Goal: Task Accomplishment & Management: Complete application form

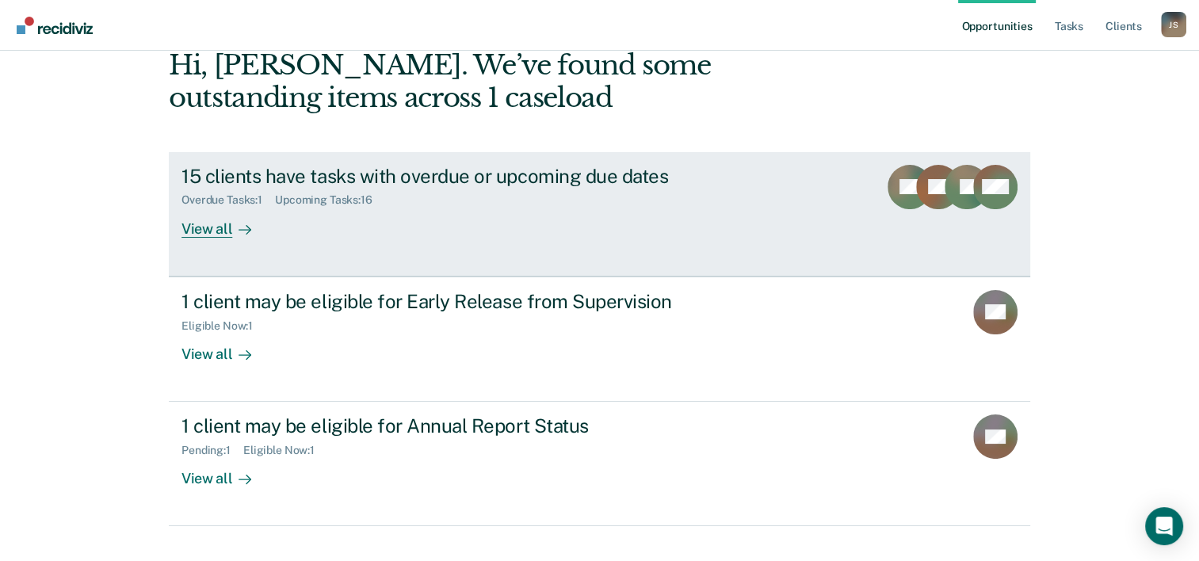
scroll to position [112, 0]
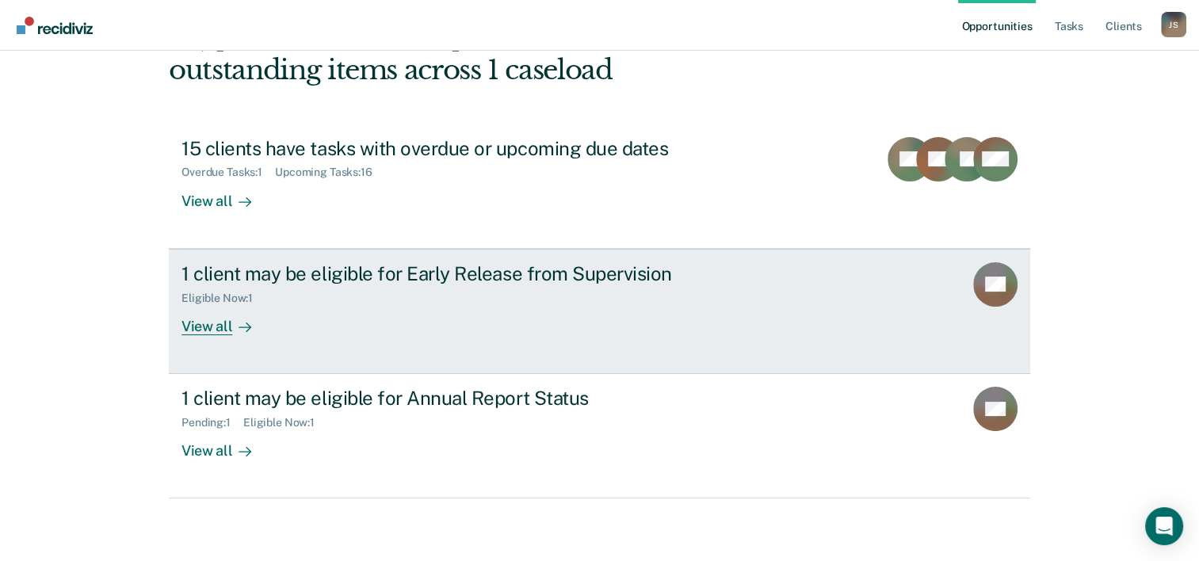
click at [200, 327] on div "View all" at bounding box center [225, 319] width 89 height 31
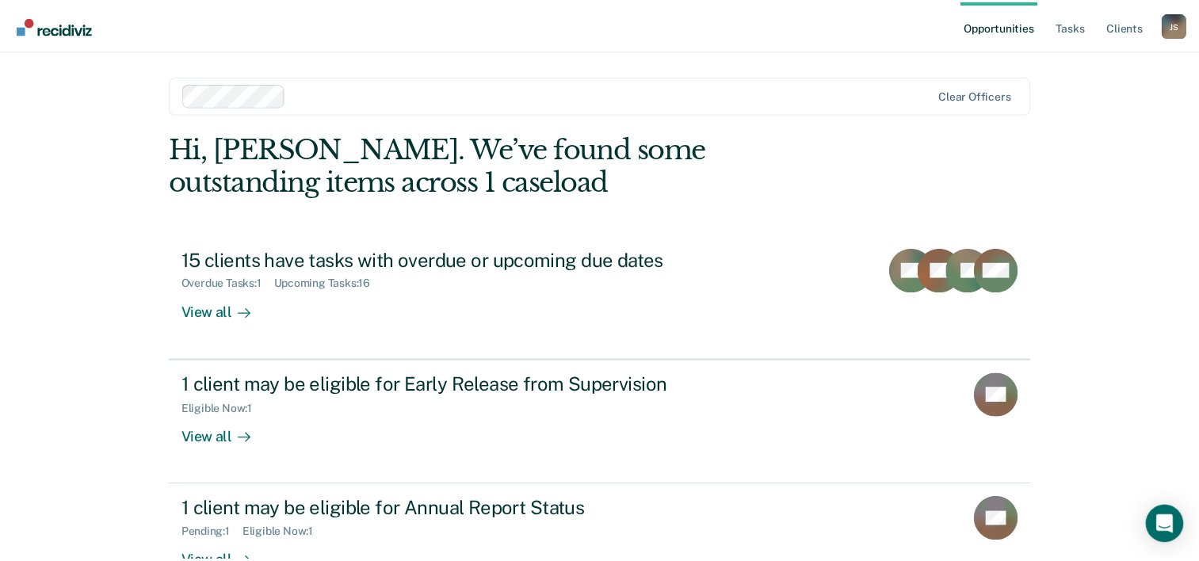
scroll to position [112, 0]
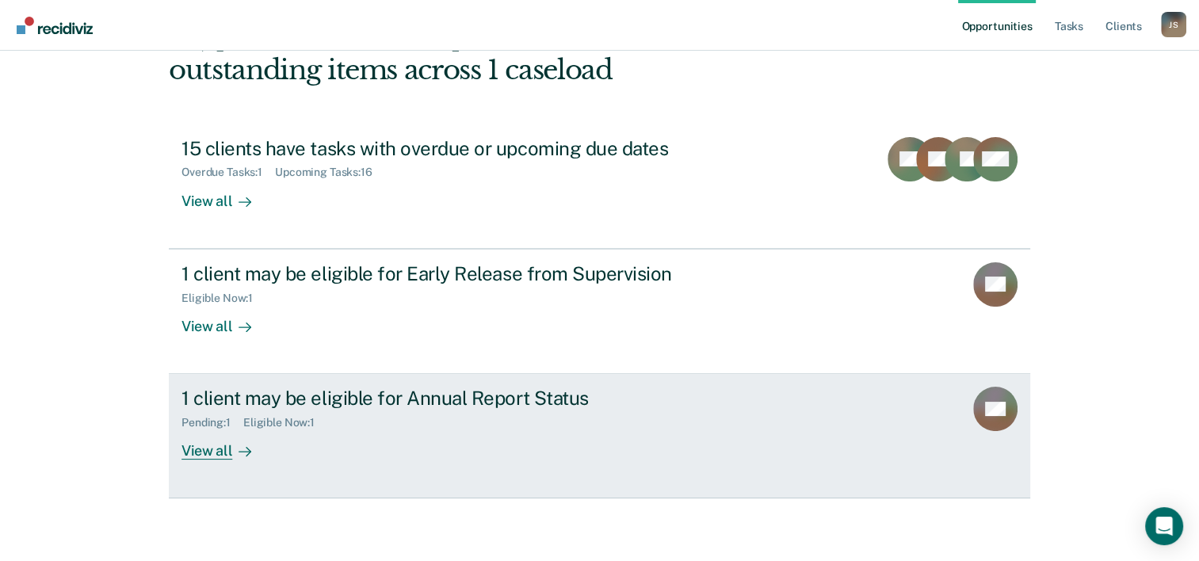
click at [215, 449] on div "View all" at bounding box center [225, 444] width 89 height 31
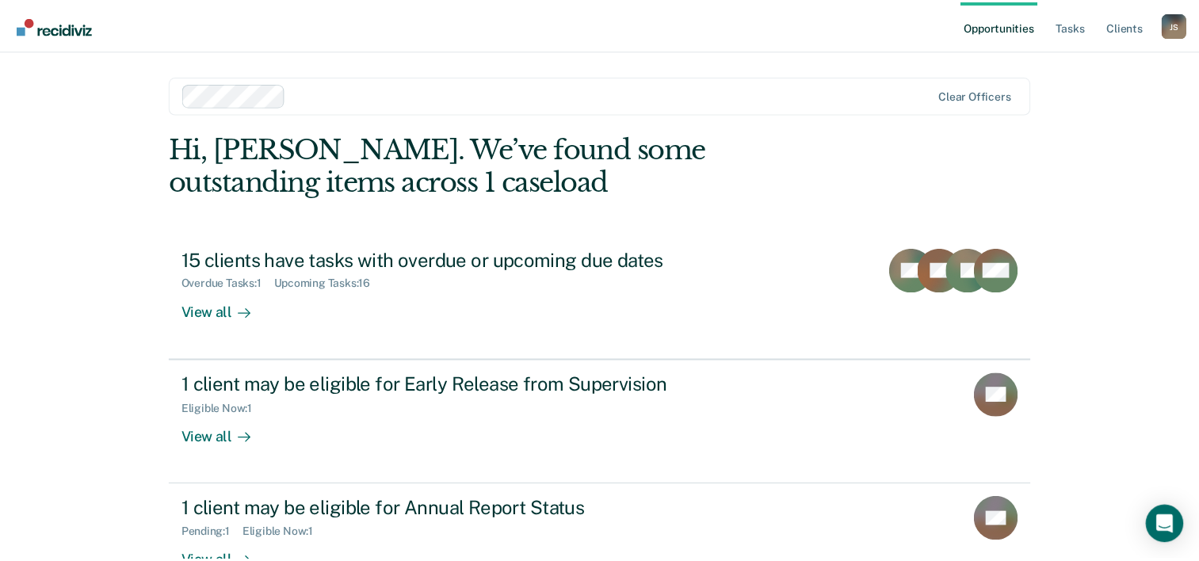
scroll to position [112, 0]
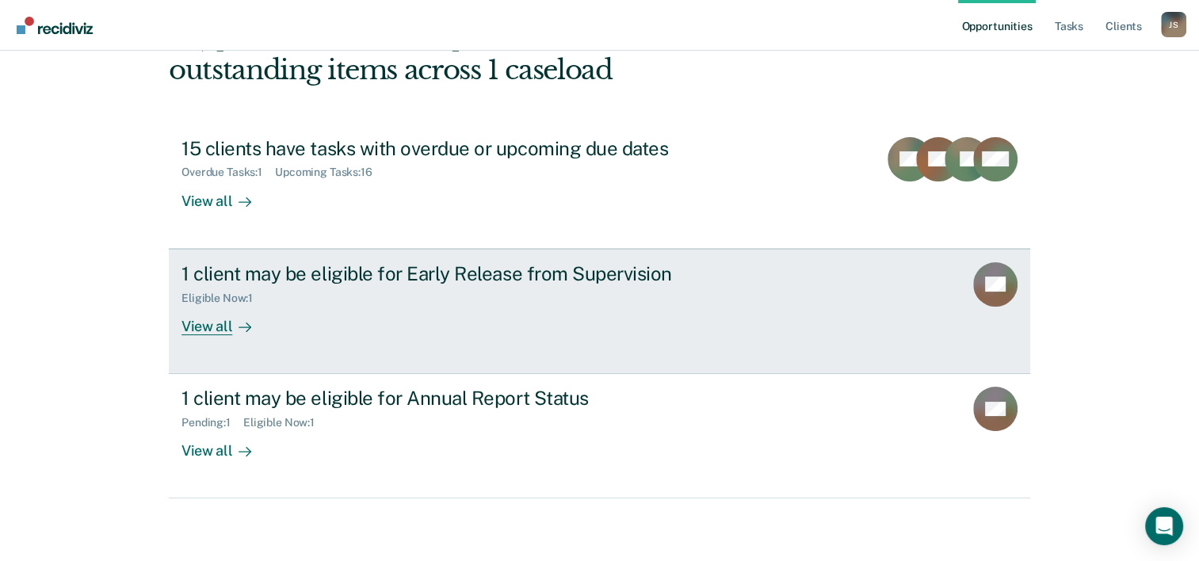
click at [187, 324] on div "View all" at bounding box center [225, 319] width 89 height 31
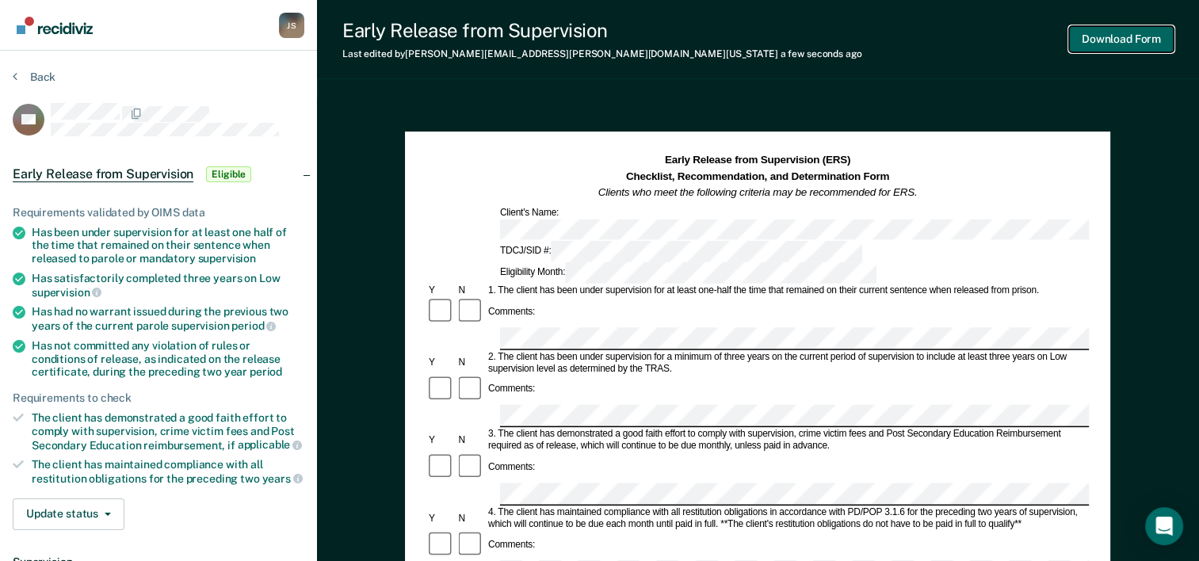
click at [1093, 41] on button "Download Form" at bounding box center [1121, 39] width 105 height 26
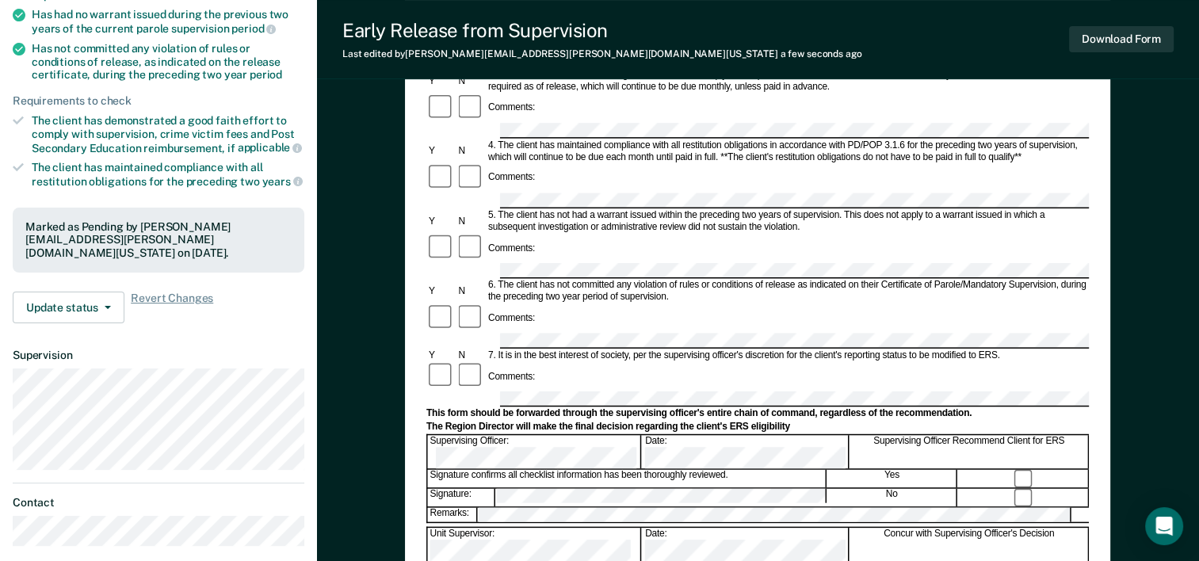
scroll to position [396, 0]
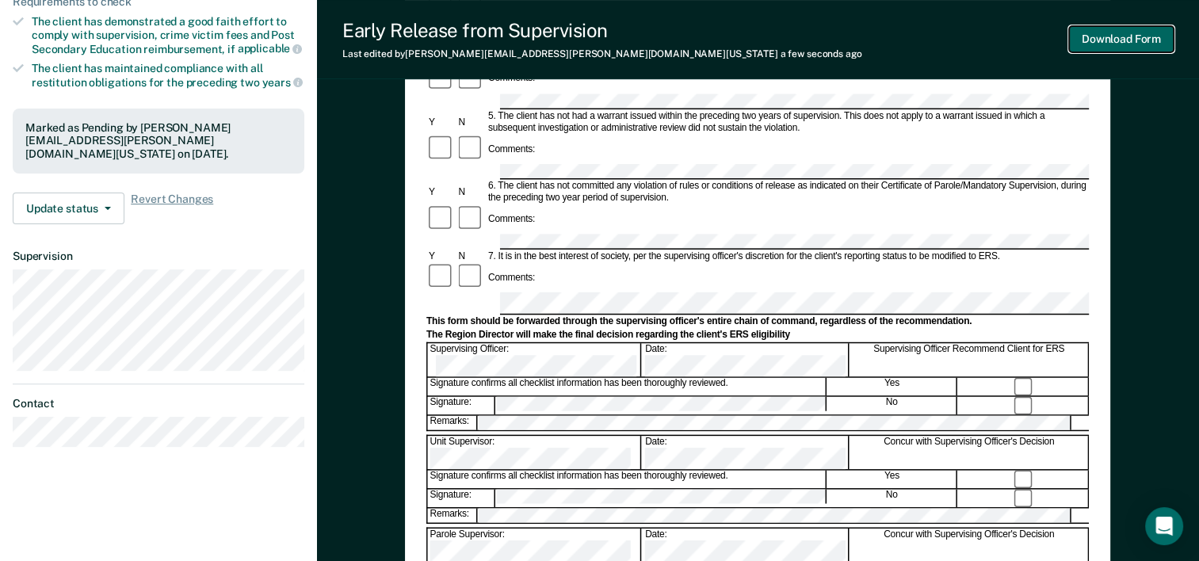
click at [1122, 36] on button "Download Form" at bounding box center [1121, 39] width 105 height 26
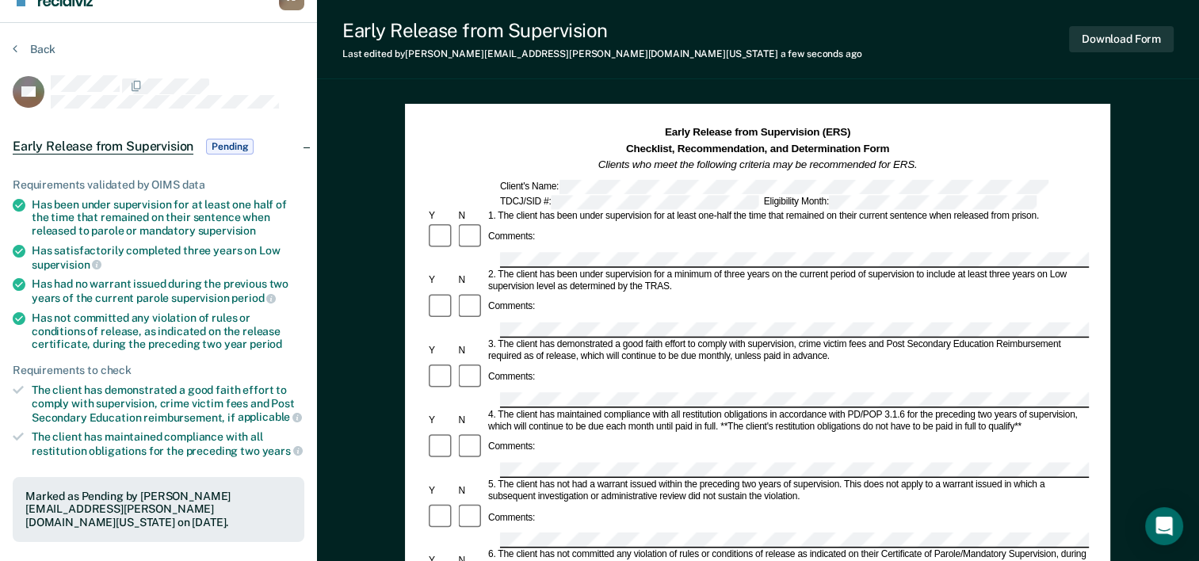
scroll to position [0, 0]
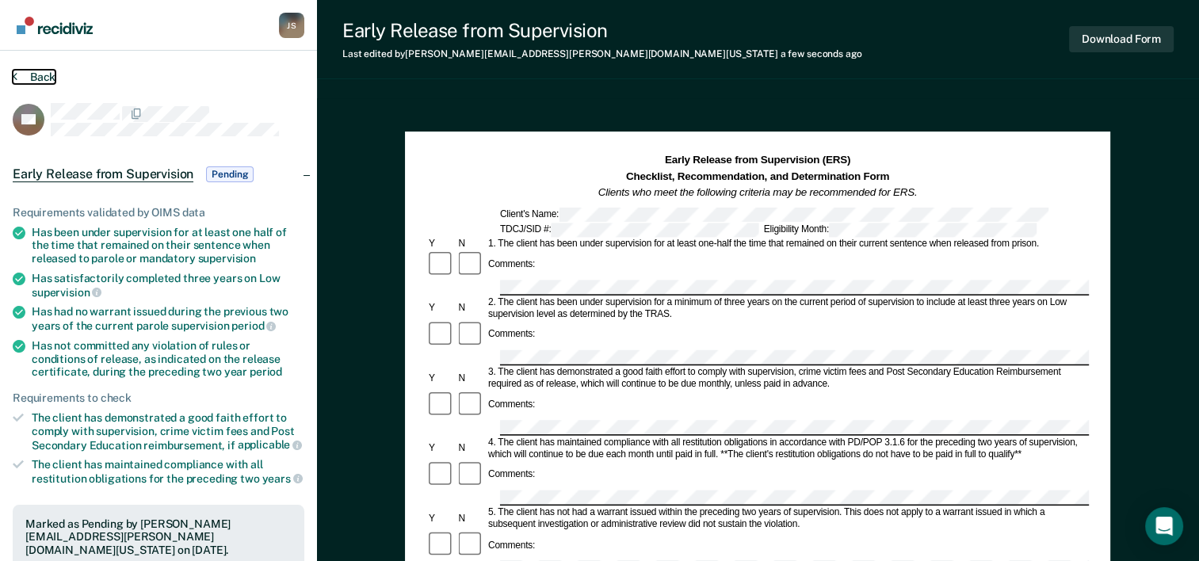
click at [17, 75] on button "Back" at bounding box center [34, 77] width 43 height 14
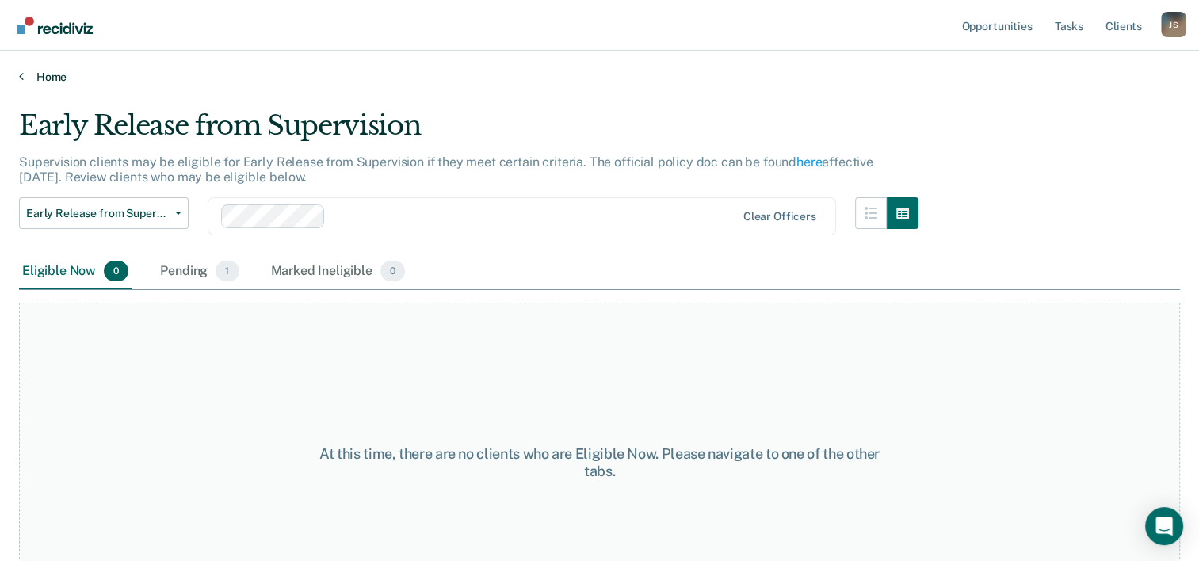
click at [22, 75] on icon at bounding box center [21, 76] width 5 height 13
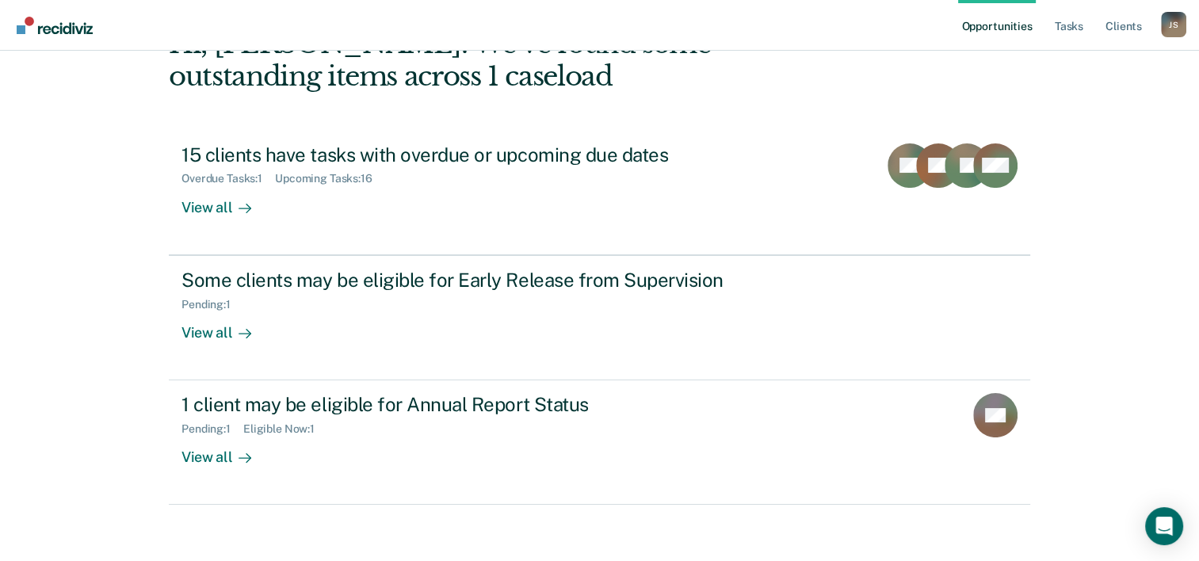
scroll to position [112, 0]
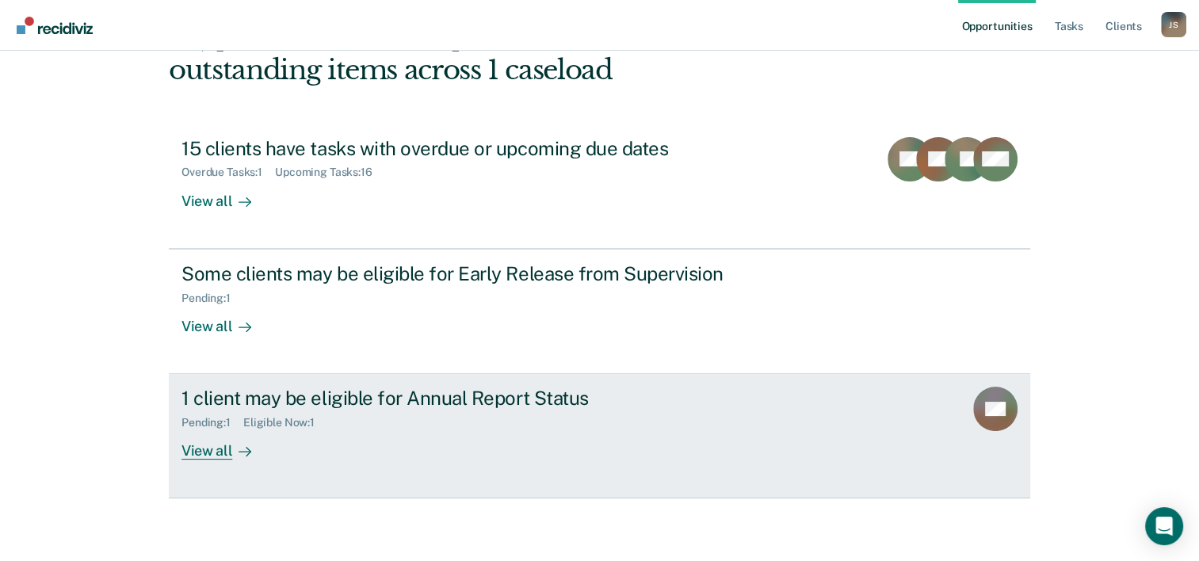
click at [200, 451] on div "View all" at bounding box center [225, 444] width 89 height 31
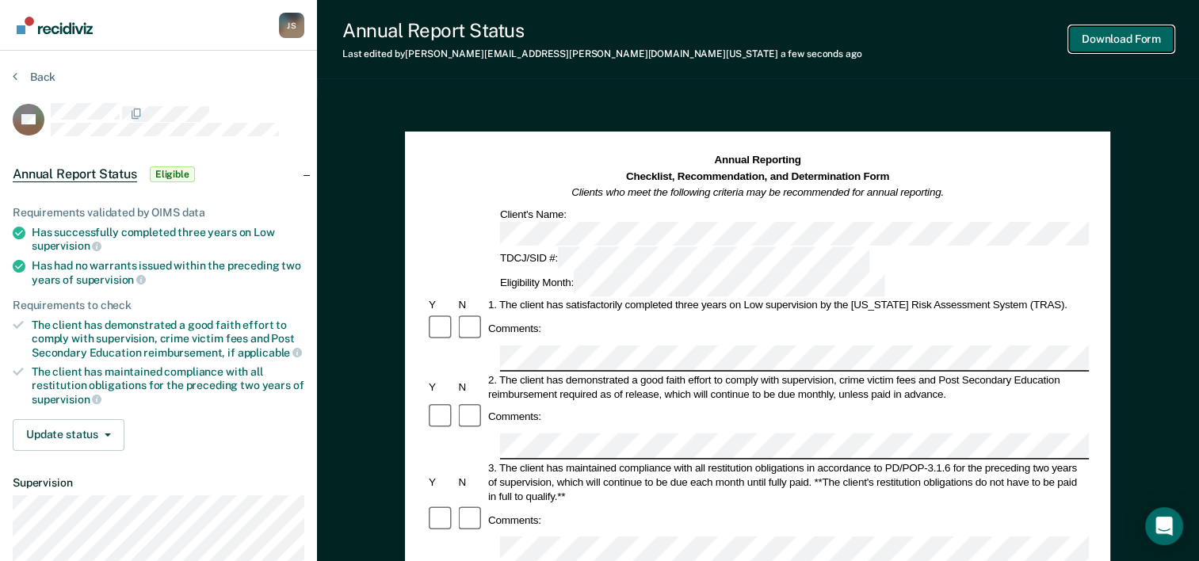
click at [1090, 38] on button "Download Form" at bounding box center [1121, 39] width 105 height 26
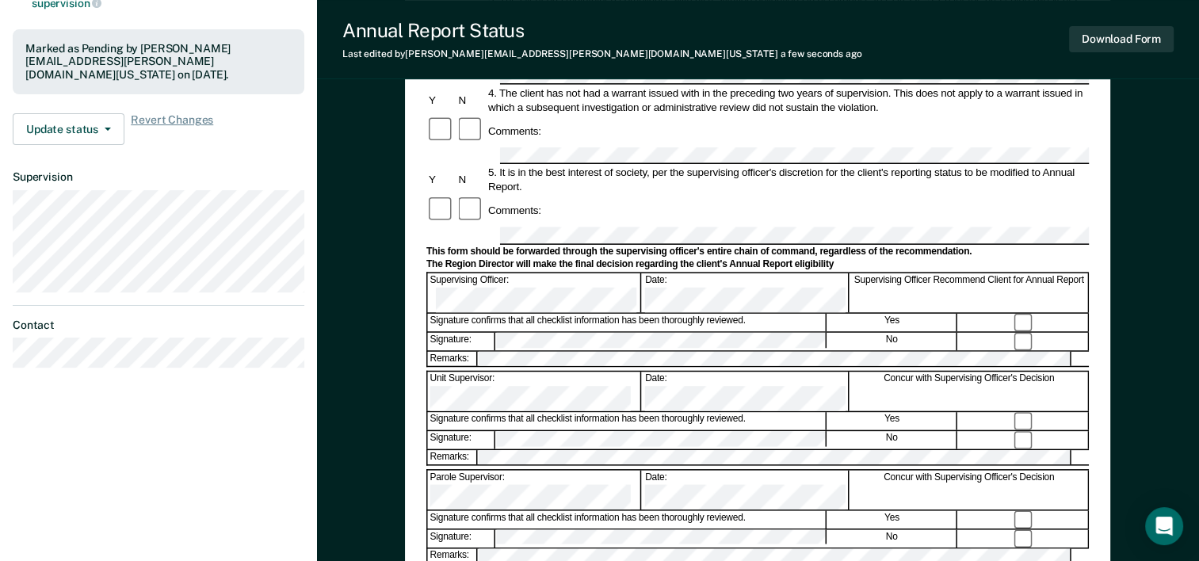
scroll to position [396, 0]
click at [1107, 44] on button "Download Form" at bounding box center [1121, 39] width 105 height 26
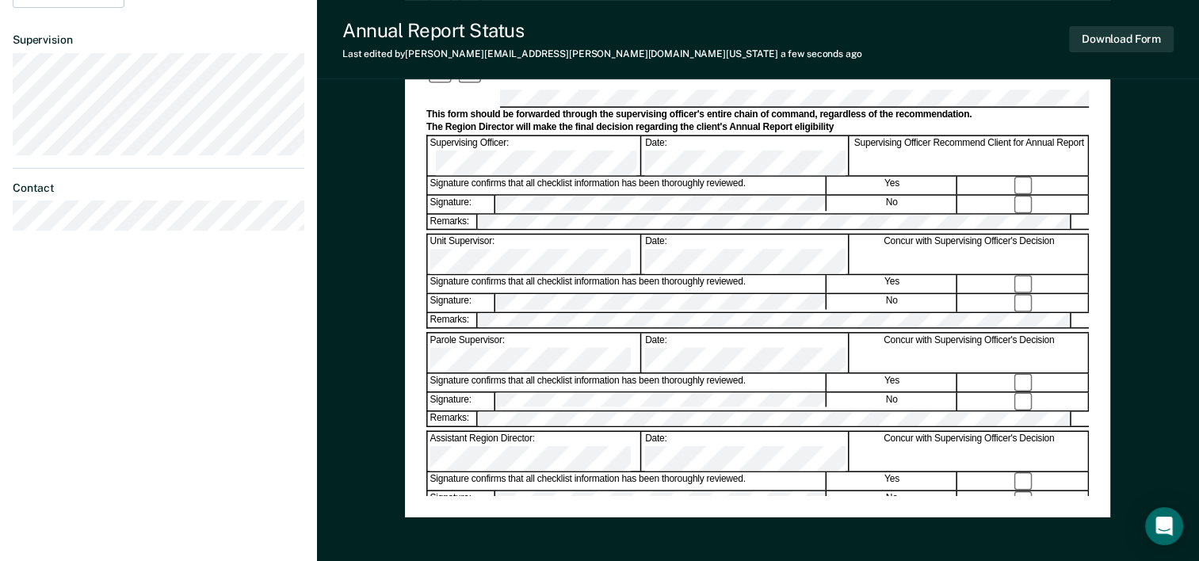
scroll to position [612, 0]
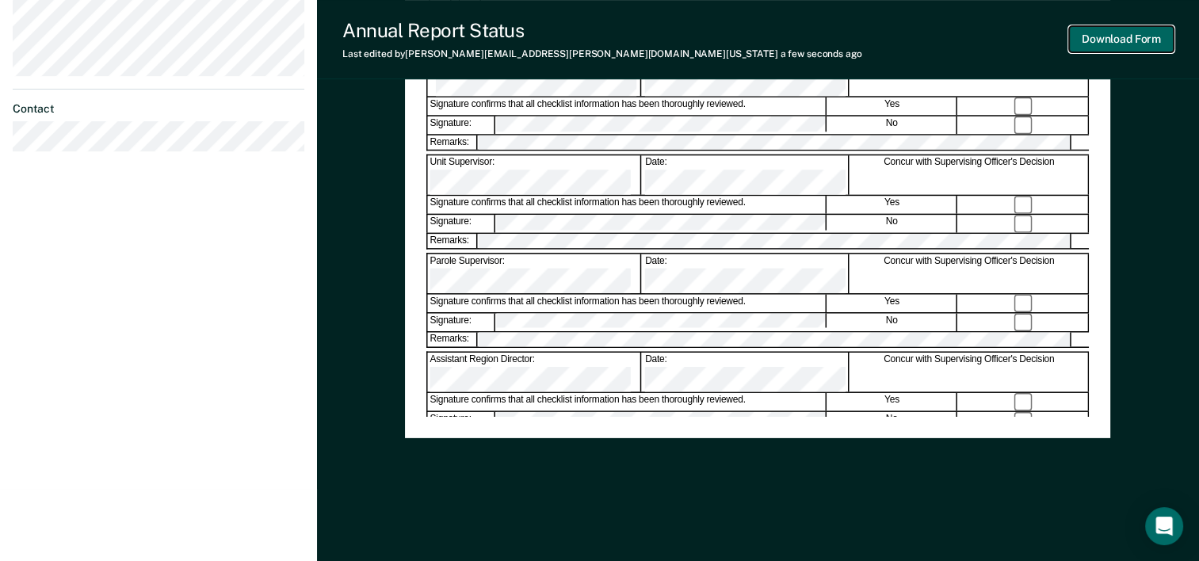
click at [1105, 36] on button "Download Form" at bounding box center [1121, 39] width 105 height 26
